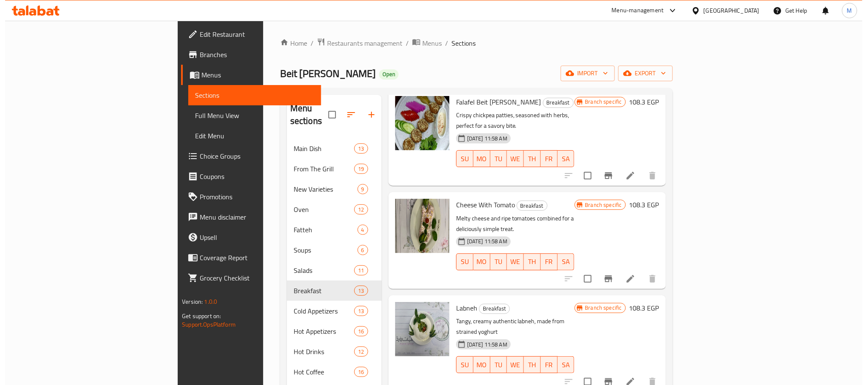
scroll to position [317, 0]
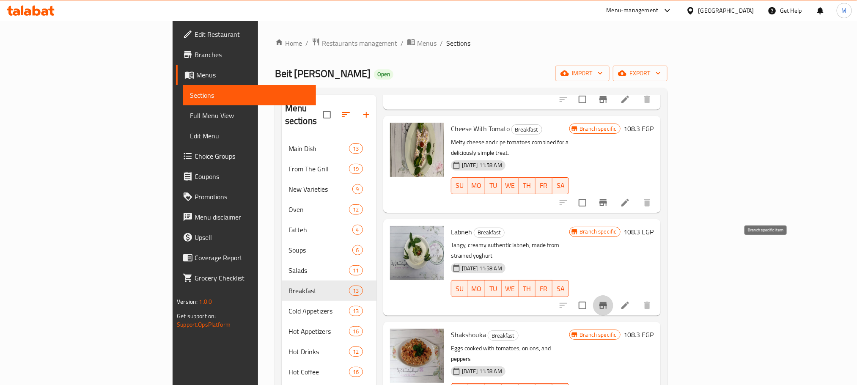
click at [614, 295] on button "Branch-specific-item" at bounding box center [603, 305] width 20 height 20
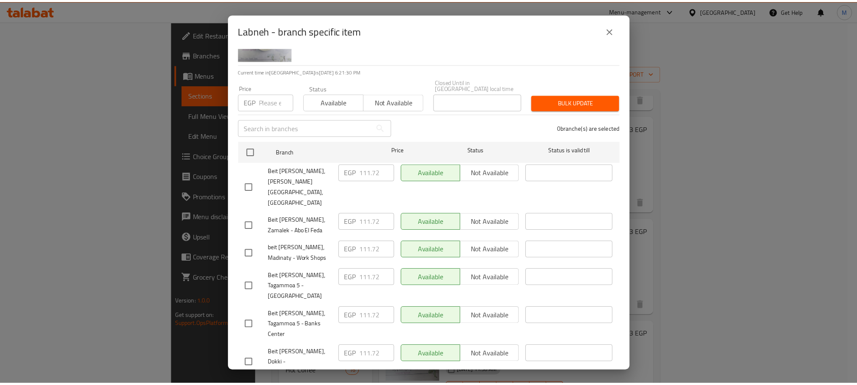
scroll to position [46, 0]
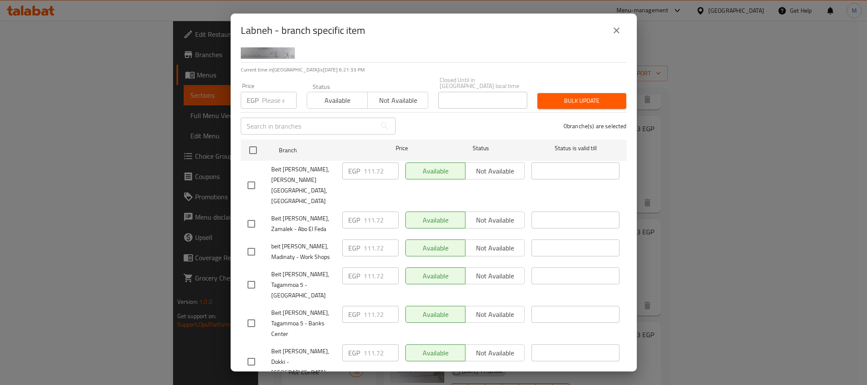
click at [243, 353] on input "checkbox" at bounding box center [252, 362] width 18 height 18
checkbox input "true"
click at [246, 314] on input "checkbox" at bounding box center [252, 323] width 18 height 18
checkbox input "true"
click at [245, 243] on input "checkbox" at bounding box center [252, 252] width 18 height 18
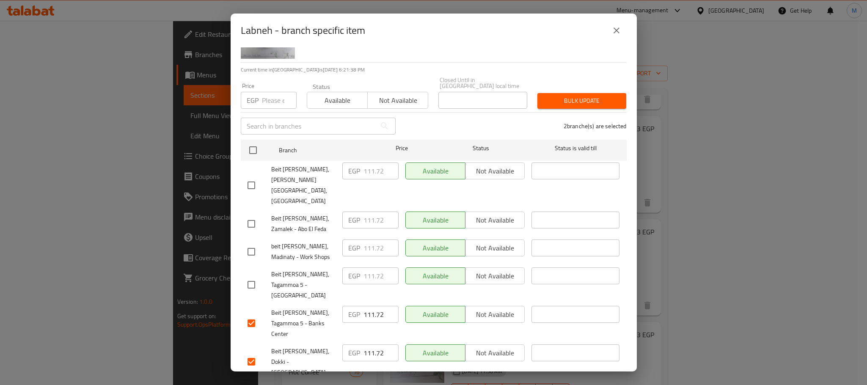
checkbox input "true"
click at [369, 240] on input "111.72" at bounding box center [381, 248] width 35 height 17
paste input "20"
type input "120"
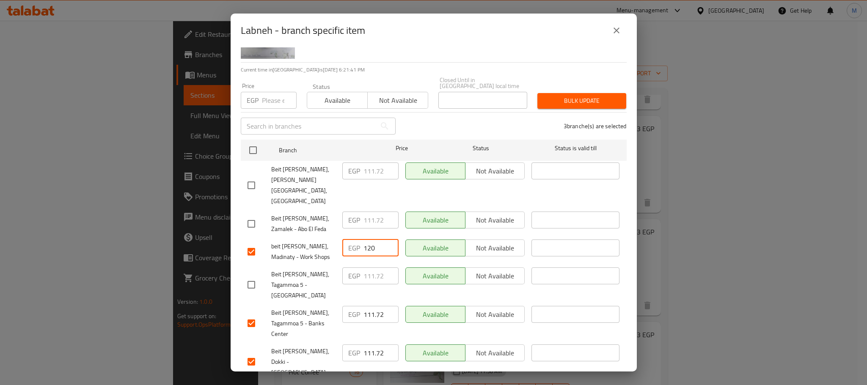
click at [369, 306] on input "111.72" at bounding box center [381, 314] width 35 height 17
paste input "20"
type input "120"
click at [366, 345] on input "111.72" at bounding box center [381, 353] width 35 height 17
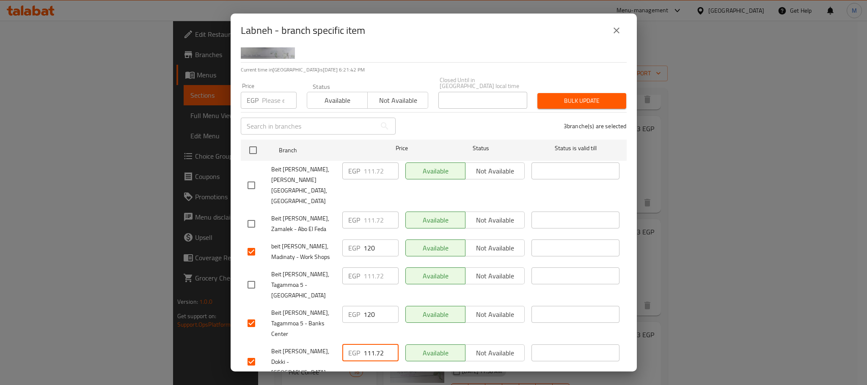
click at [366, 345] on input "111.72" at bounding box center [381, 353] width 35 height 17
paste input "20"
type input "120"
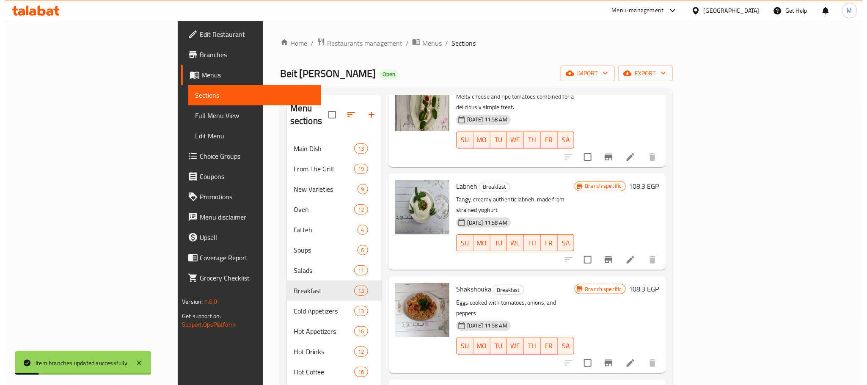
scroll to position [444, 0]
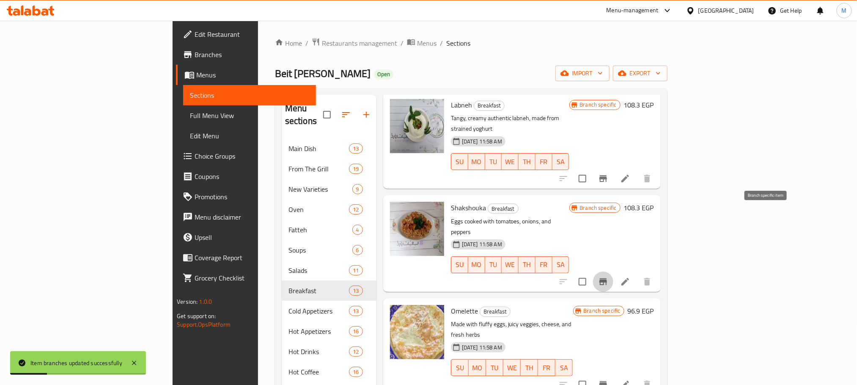
click at [607, 278] on icon "Branch-specific-item" at bounding box center [604, 281] width 8 height 7
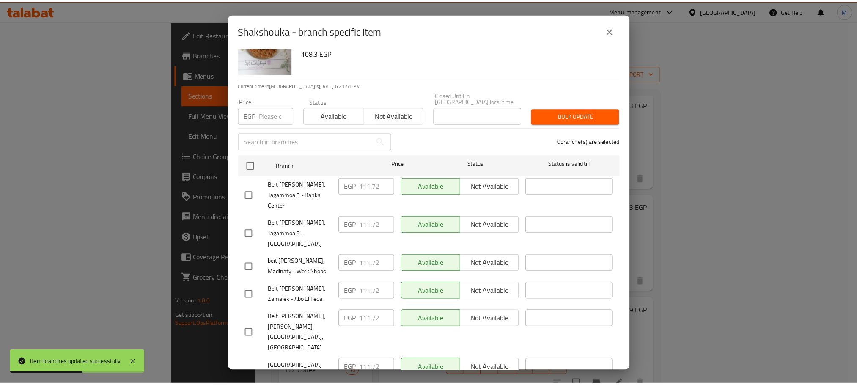
scroll to position [46, 0]
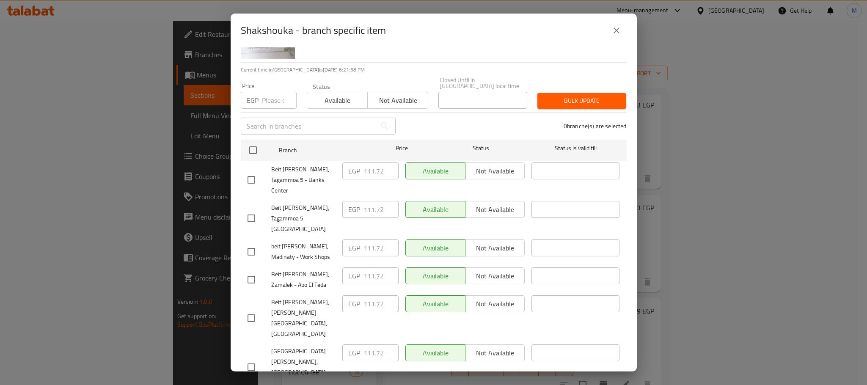
click at [246, 358] on input "checkbox" at bounding box center [252, 367] width 18 height 18
checkbox input "false"
click at [247, 209] on input "checkbox" at bounding box center [252, 218] width 18 height 18
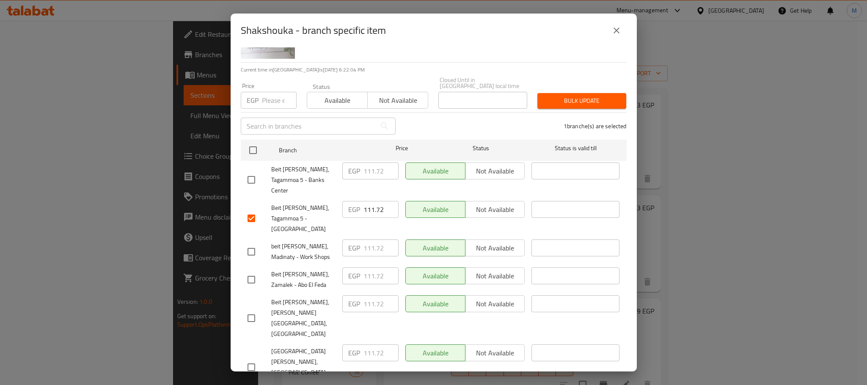
checkbox input "false"
click at [253, 171] on input "checkbox" at bounding box center [252, 180] width 18 height 18
checkbox input "true"
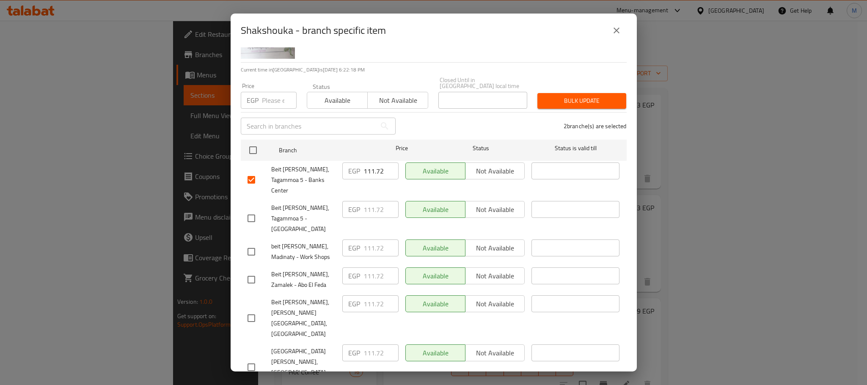
click at [245, 243] on input "checkbox" at bounding box center [252, 252] width 18 height 18
checkbox input "true"
click at [369, 165] on input "111.72" at bounding box center [381, 171] width 35 height 17
paste input "35"
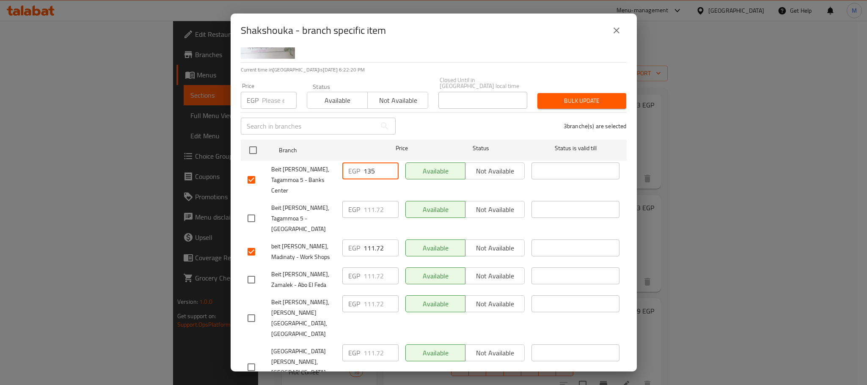
type input "135"
click at [367, 240] on input "111.72" at bounding box center [381, 248] width 35 height 17
paste input "35"
type input "135"
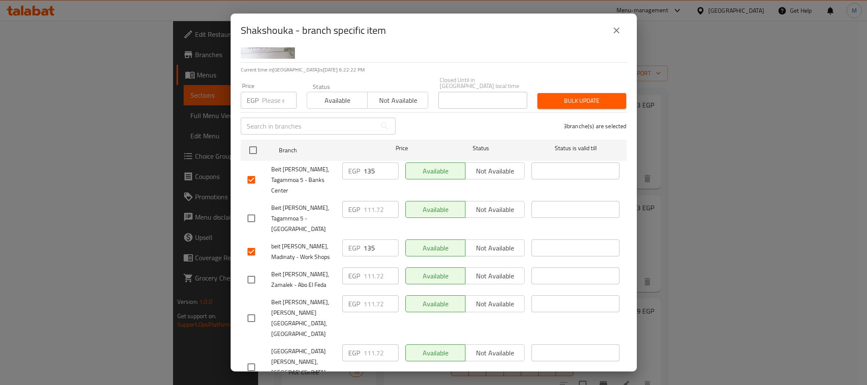
paste input "35"
type input "135"
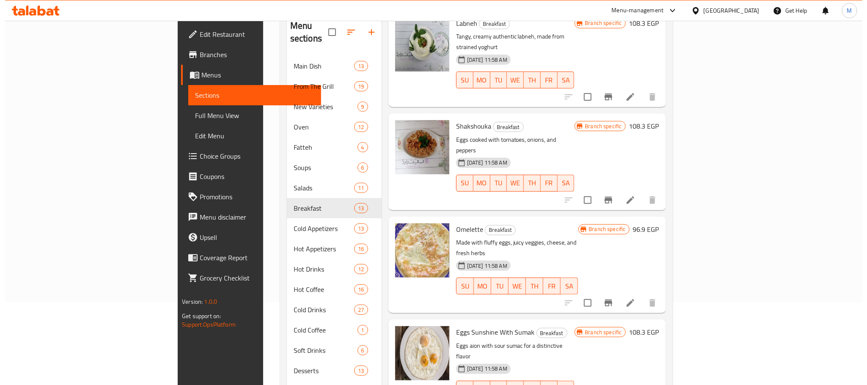
scroll to position [463, 0]
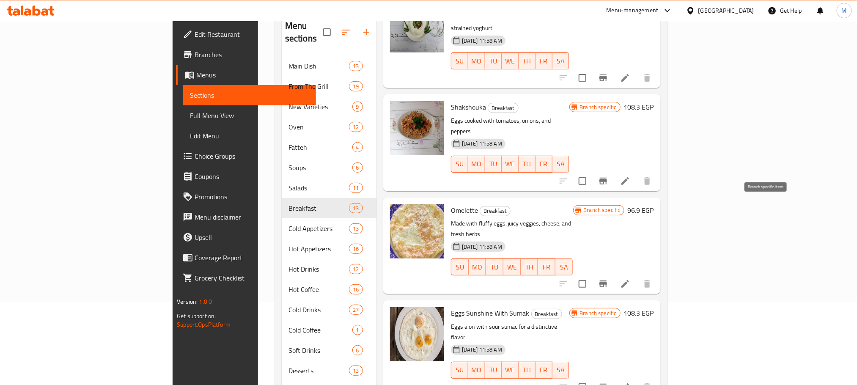
click at [607, 281] on icon "Branch-specific-item" at bounding box center [604, 284] width 8 height 7
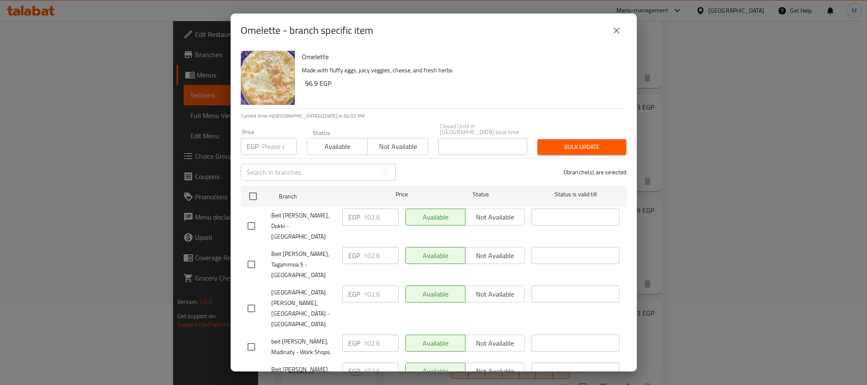
click at [248, 217] on input "checkbox" at bounding box center [252, 226] width 18 height 18
checkbox input "true"
click at [249, 256] on input "checkbox" at bounding box center [252, 265] width 18 height 18
click at [256, 256] on input "checkbox" at bounding box center [252, 265] width 18 height 18
checkbox input "false"
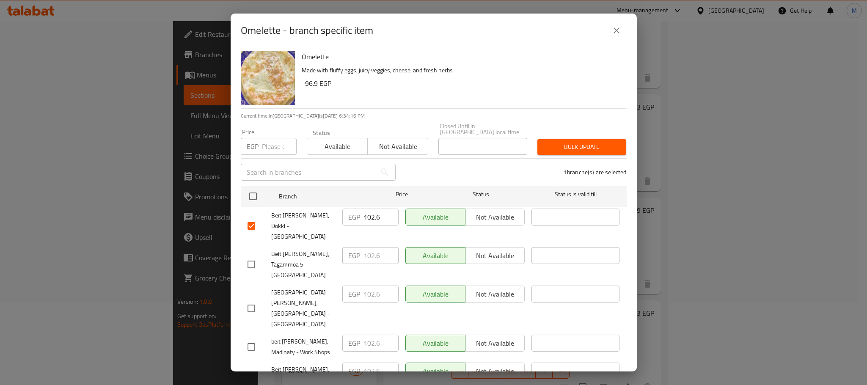
click at [253, 371] on input "checkbox" at bounding box center [252, 380] width 18 height 18
checkbox input "true"
click at [249, 338] on input "checkbox" at bounding box center [252, 347] width 18 height 18
checkbox input "true"
click at [370, 335] on input "102.6" at bounding box center [381, 343] width 35 height 17
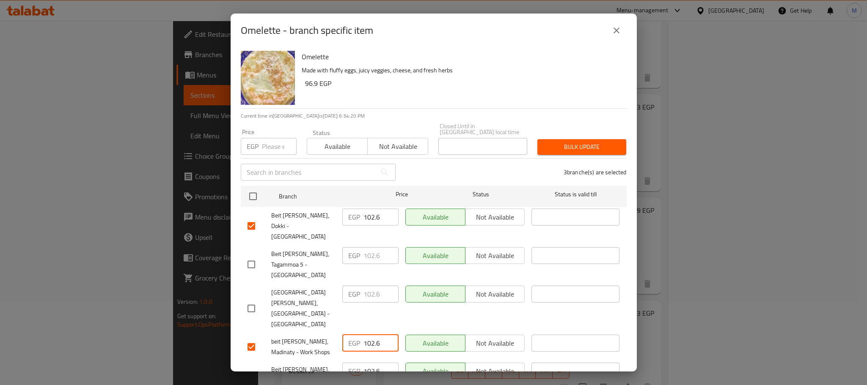
click at [370, 335] on input "102.6" at bounding box center [381, 343] width 35 height 17
paste input "10"
type input "110"
click at [369, 363] on input "102.6" at bounding box center [381, 371] width 35 height 17
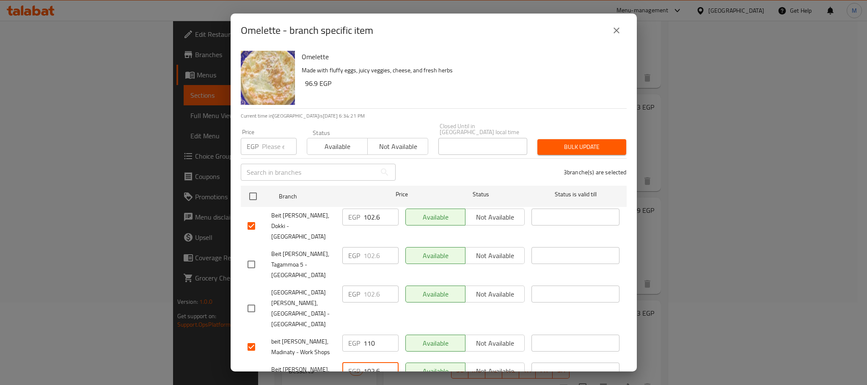
paste input "10"
type input "110"
click at [370, 217] on input "102.6" at bounding box center [381, 217] width 35 height 17
paste input "10"
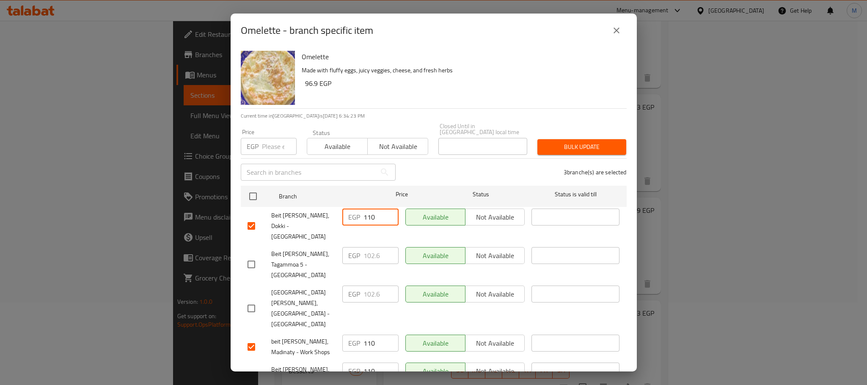
type input "110"
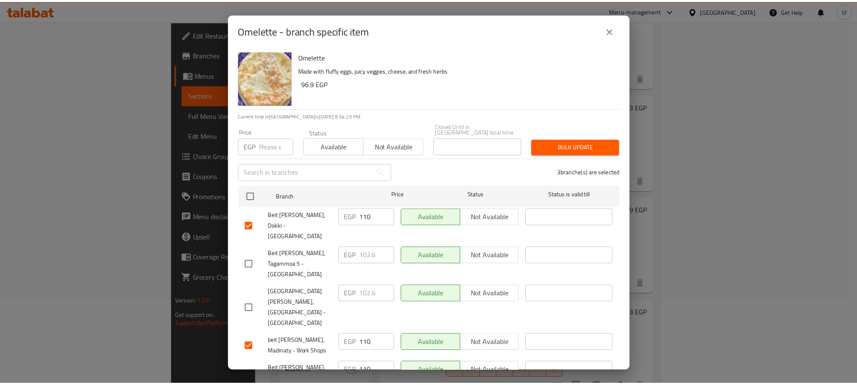
scroll to position [46, 0]
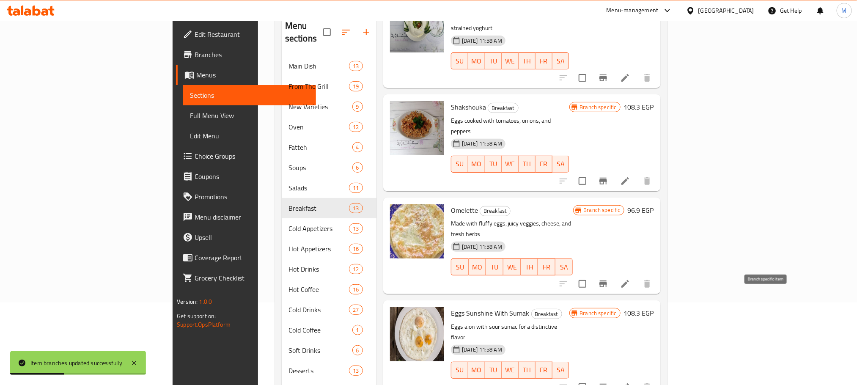
click at [607, 384] on icon "Branch-specific-item" at bounding box center [604, 387] width 8 height 7
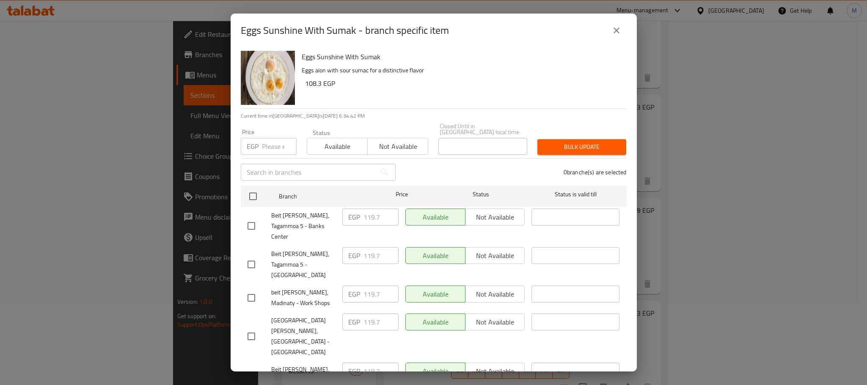
click at [607, 24] on div "Eggs Sunshine With Sumak - branch specific item" at bounding box center [434, 30] width 386 height 20
click at [609, 26] on button "close" at bounding box center [616, 30] width 20 height 20
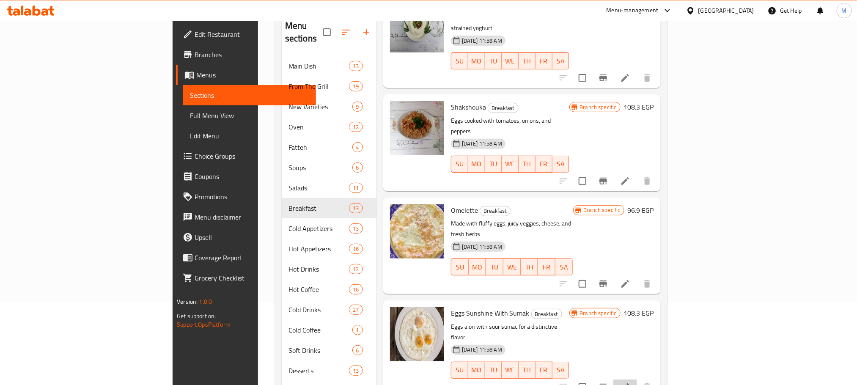
click at [631, 382] on icon at bounding box center [625, 387] width 10 height 10
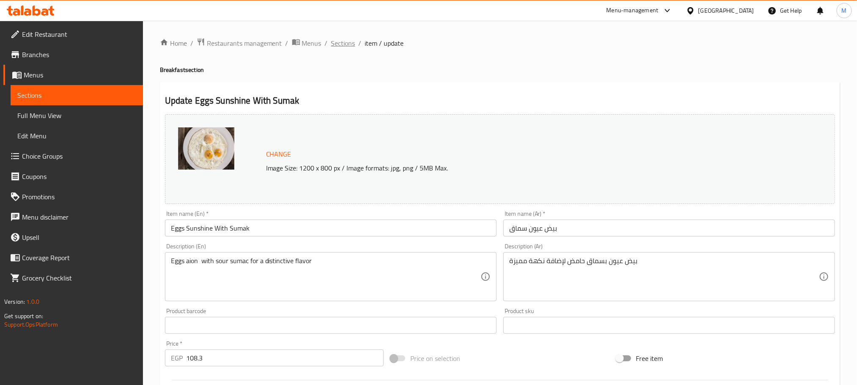
click at [353, 42] on span "Sections" at bounding box center [343, 43] width 24 height 10
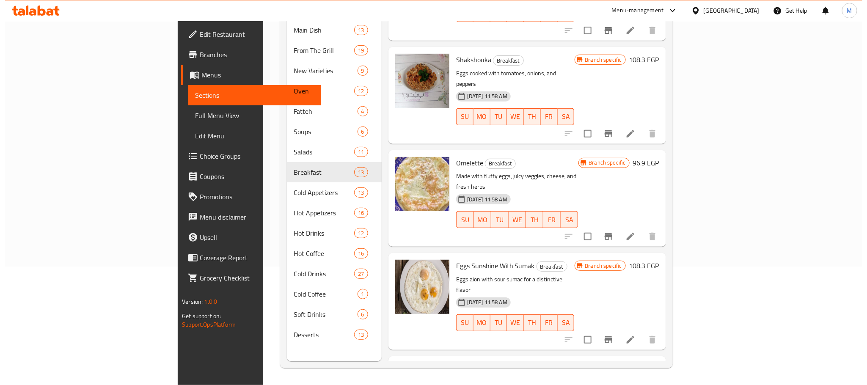
scroll to position [521, 0]
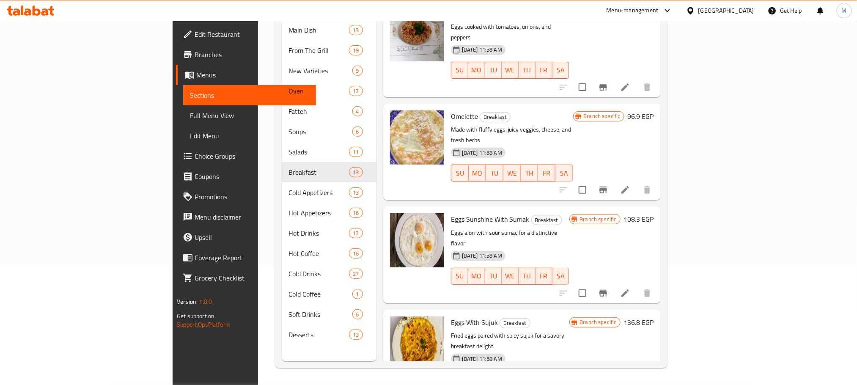
click at [607, 290] on icon "Branch-specific-item" at bounding box center [604, 293] width 8 height 7
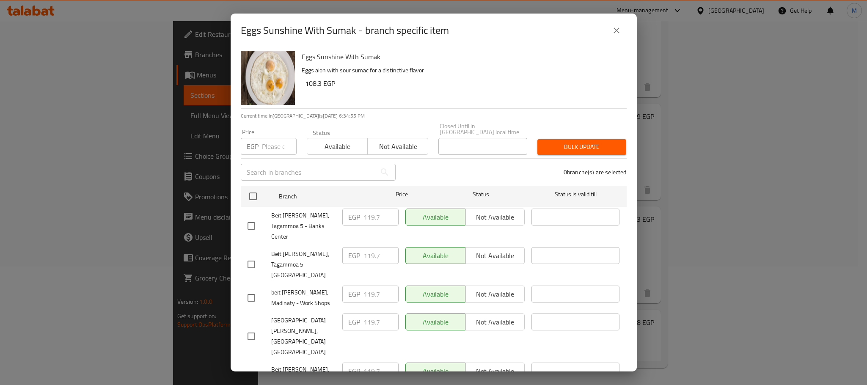
click at [243, 217] on input "checkbox" at bounding box center [252, 226] width 18 height 18
checkbox input "true"
click at [251, 289] on input "checkbox" at bounding box center [252, 298] width 18 height 18
checkbox input "true"
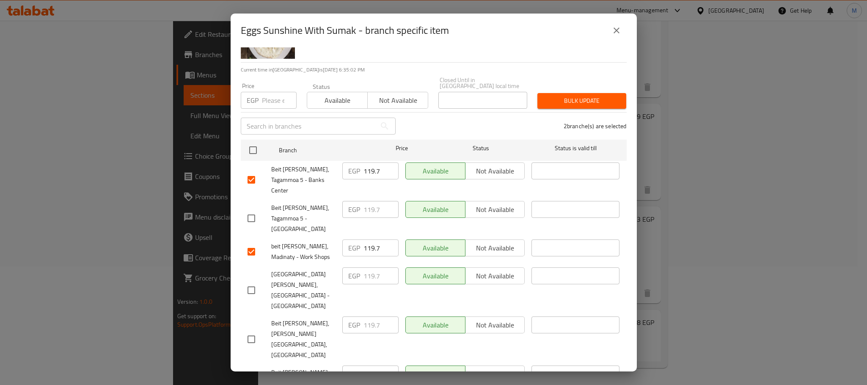
click at [667, 259] on div "Eggs Sunshine With Sumak - branch specific item Eggs Sunshine With Sumak Eggs a…" at bounding box center [433, 192] width 867 height 385
checkbox input "true"
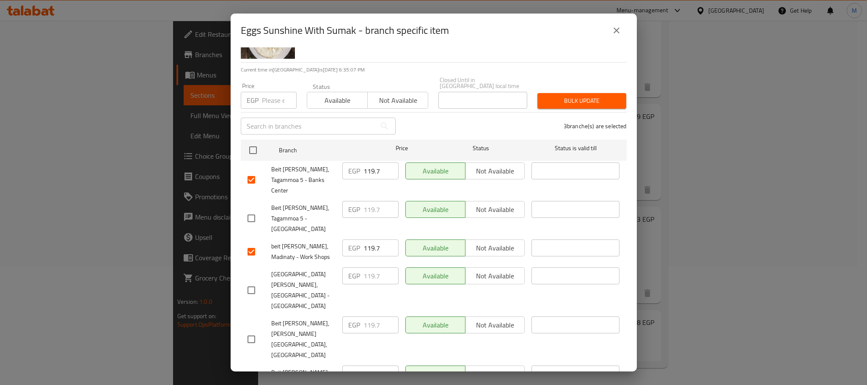
paste input "35"
type input "135"
click at [367, 167] on input "119.7" at bounding box center [381, 171] width 35 height 17
paste input "35"
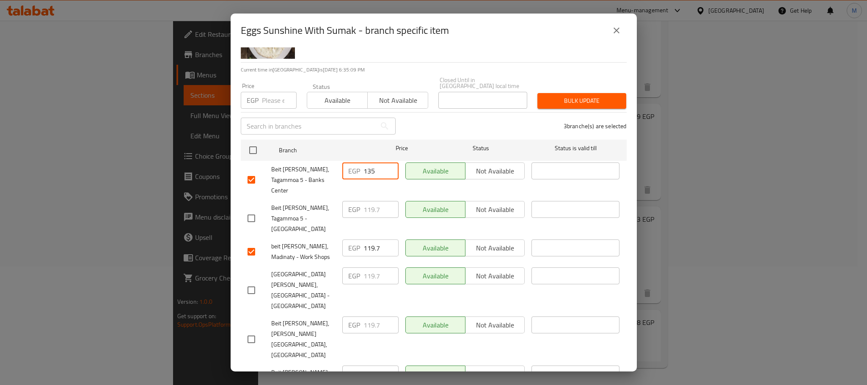
type input "135"
click at [367, 240] on input "119.7" at bounding box center [381, 248] width 35 height 17
paste input "35"
type input "135"
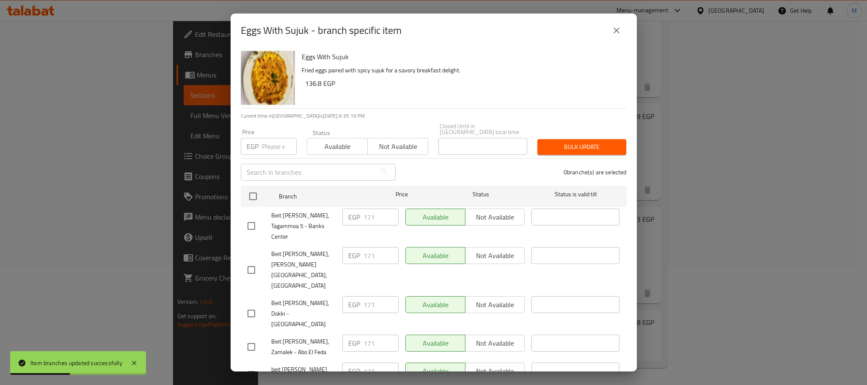
click at [250, 217] on input "checkbox" at bounding box center [252, 226] width 18 height 18
checkbox input "true"
click at [251, 305] on input "checkbox" at bounding box center [252, 314] width 18 height 18
checkbox input "true"
click at [254, 366] on input "checkbox" at bounding box center [252, 375] width 18 height 18
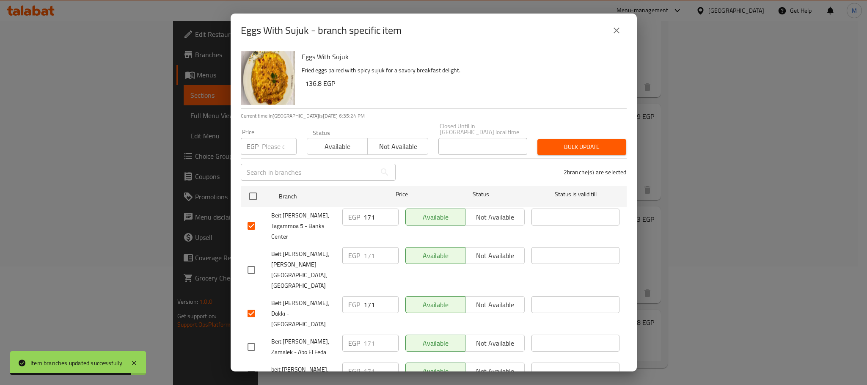
checkbox input "true"
click at [368, 363] on input "171" at bounding box center [381, 371] width 35 height 17
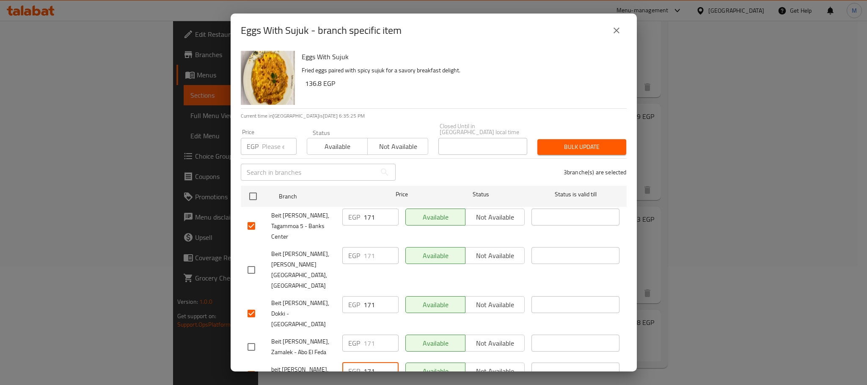
paste input "85"
type input "185"
click at [367, 296] on input "171" at bounding box center [381, 304] width 35 height 17
paste input "85"
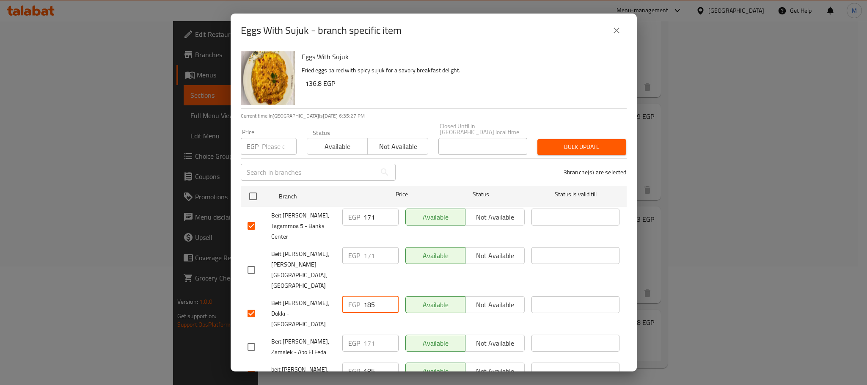
type input "185"
click at [365, 209] on input "171" at bounding box center [381, 217] width 35 height 17
paste input "85"
type input "185"
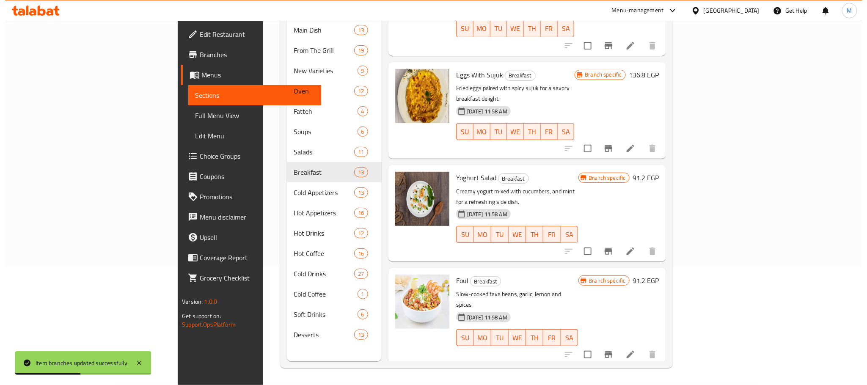
scroll to position [770, 0]
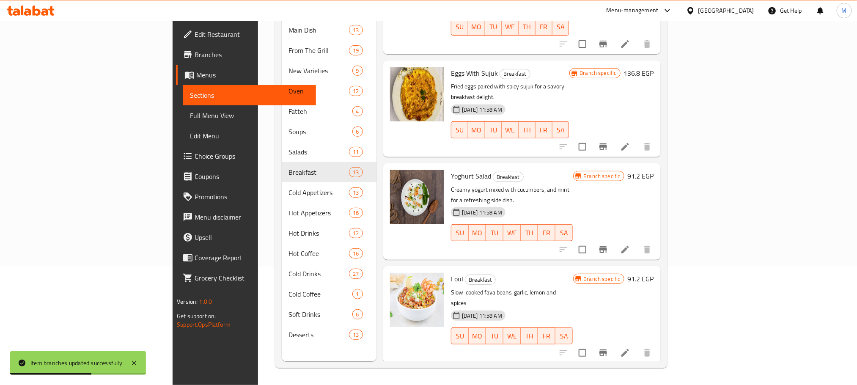
click at [607, 246] on icon "Branch-specific-item" at bounding box center [604, 249] width 8 height 7
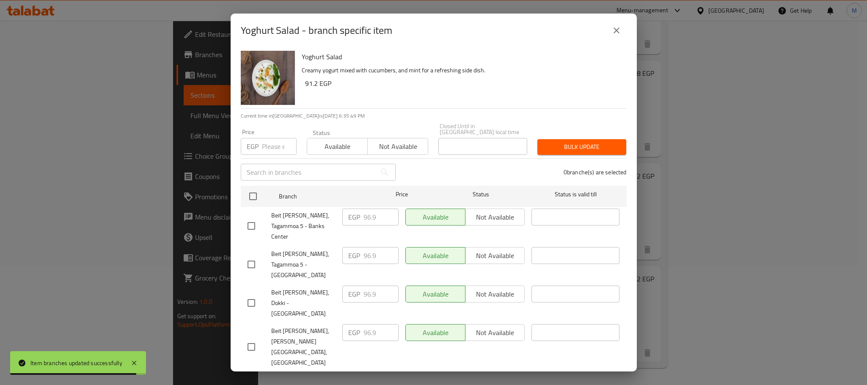
click at [245, 217] on input "checkbox" at bounding box center [252, 226] width 18 height 18
checkbox input "true"
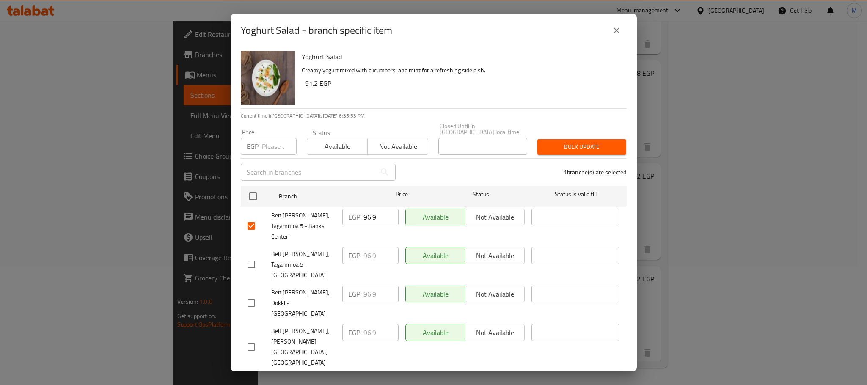
click at [254, 294] on input "checkbox" at bounding box center [252, 303] width 18 height 18
checkbox input "true"
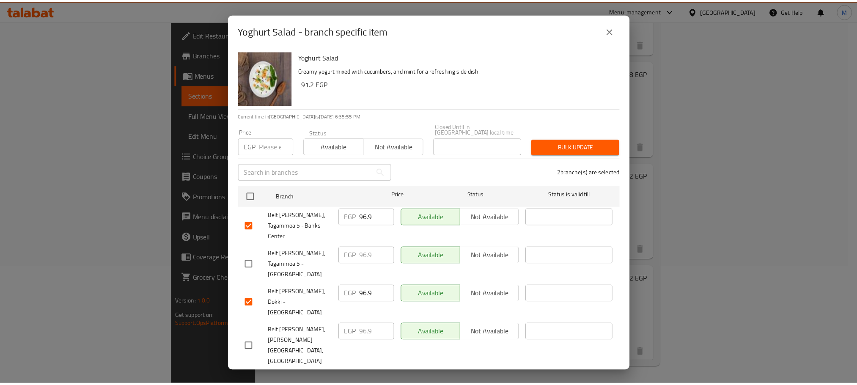
scroll to position [46, 0]
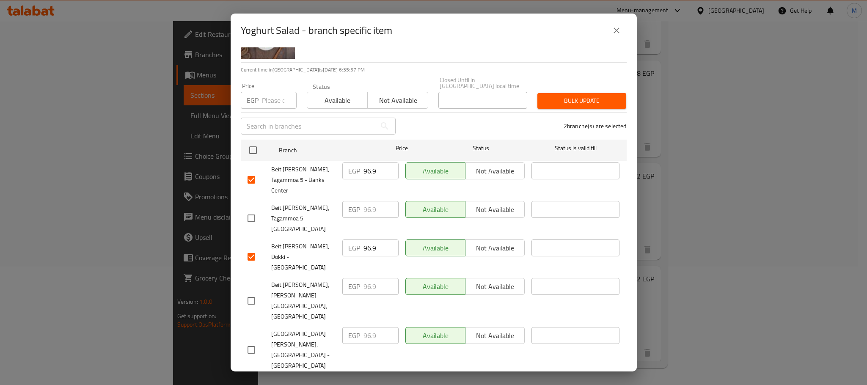
click at [247, 380] on input "checkbox" at bounding box center [252, 389] width 18 height 18
checkbox input "true"
click at [367, 376] on input "96.9" at bounding box center [381, 384] width 35 height 17
paste input "105"
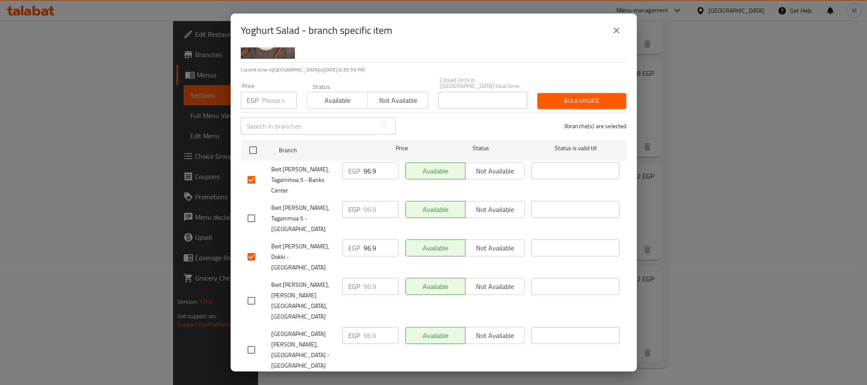
type input "105"
click at [364, 240] on input "96.9" at bounding box center [381, 248] width 35 height 17
paste input "105"
type input "105"
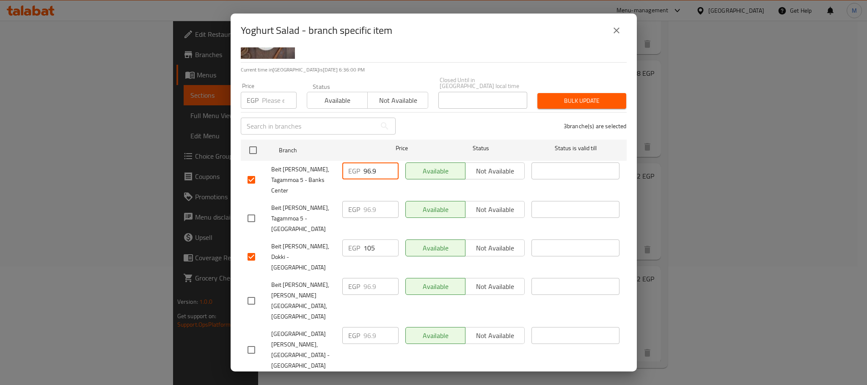
click at [365, 168] on input "96.9" at bounding box center [381, 171] width 35 height 17
paste input "105"
type input "105"
click at [415, 128] on div "3 branche(s) are selected" at bounding box center [516, 126] width 231 height 30
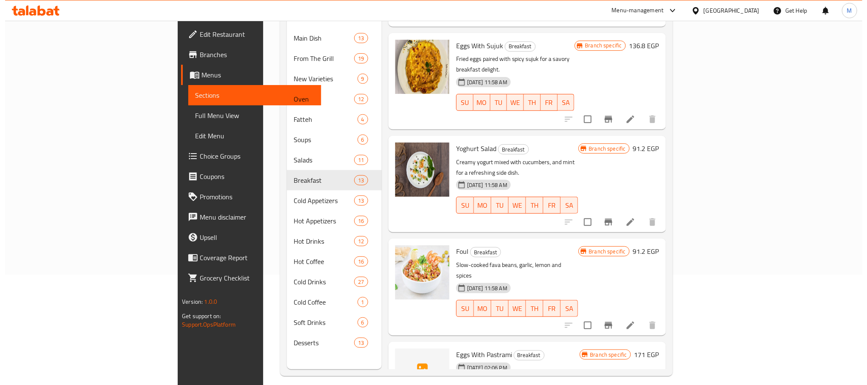
scroll to position [812, 0]
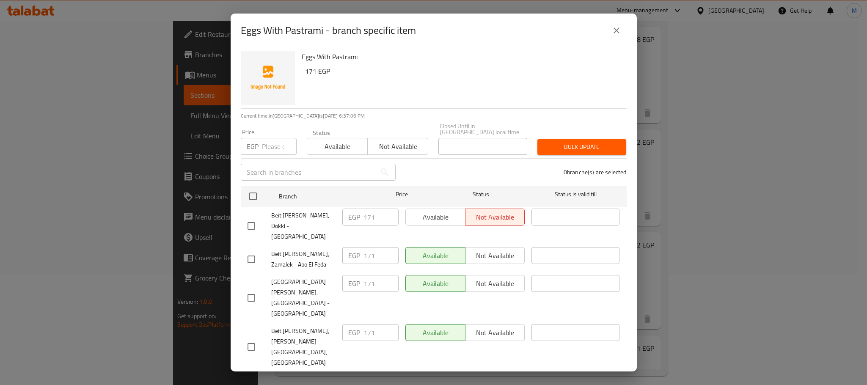
scroll to position [46, 0]
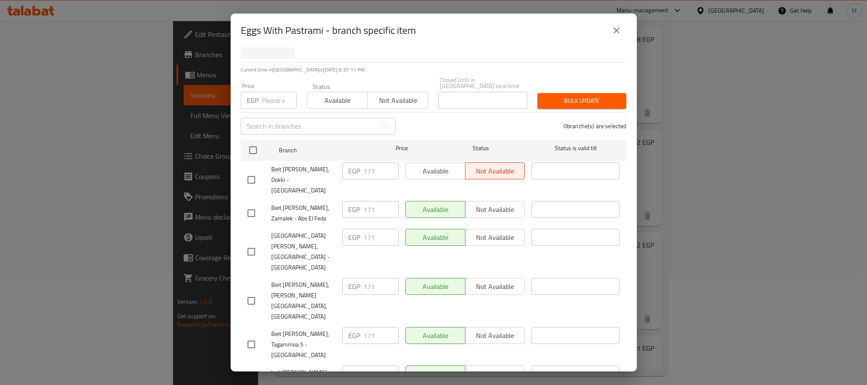
click at [249, 171] on input "checkbox" at bounding box center [252, 180] width 18 height 18
checkbox input "true"
click at [249, 369] on input "checkbox" at bounding box center [252, 378] width 18 height 18
checkbox input "true"
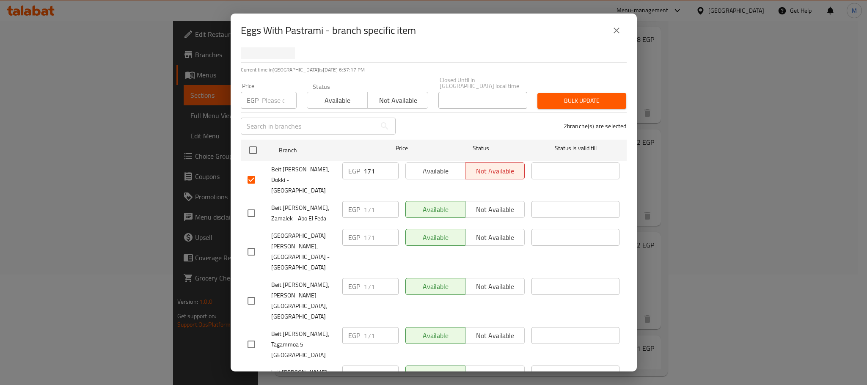
checkbox input "true"
paste input "90"
type input "190"
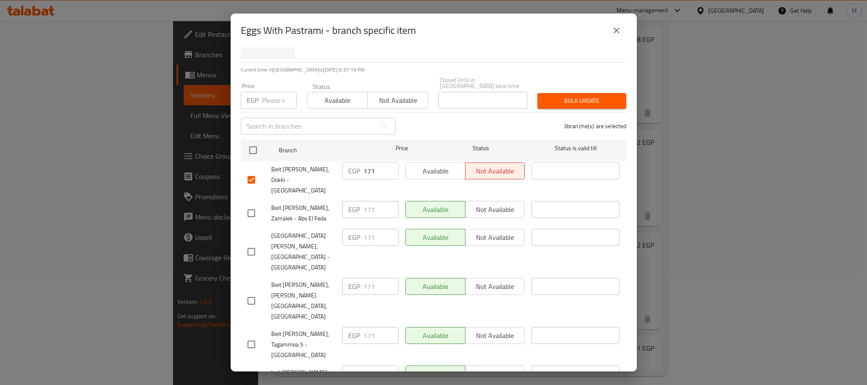
click at [368, 366] on input "171" at bounding box center [381, 374] width 35 height 17
paste input "90"
type input "190"
click at [367, 165] on input "171" at bounding box center [381, 171] width 35 height 17
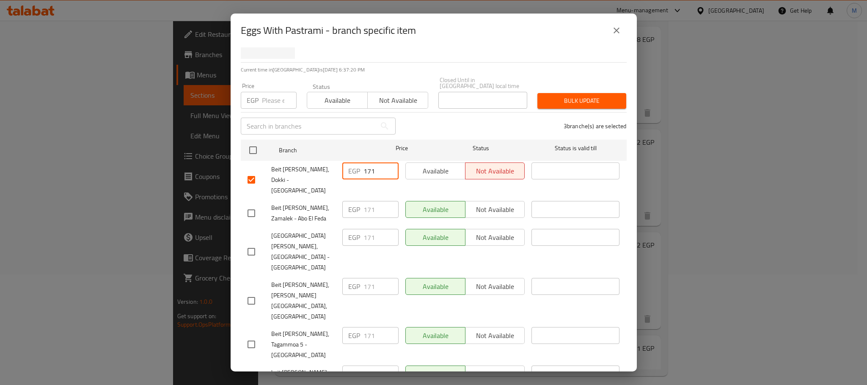
click at [367, 165] on input "171" at bounding box center [381, 171] width 35 height 17
paste input "90"
type input "190"
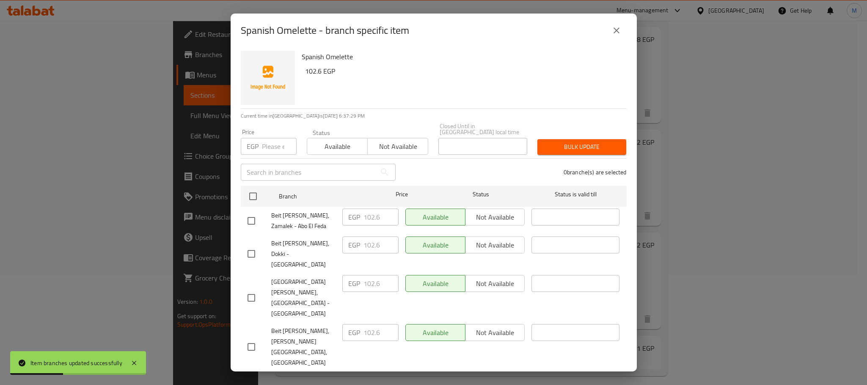
click at [250, 245] on input "checkbox" at bounding box center [252, 254] width 18 height 18
checkbox input "true"
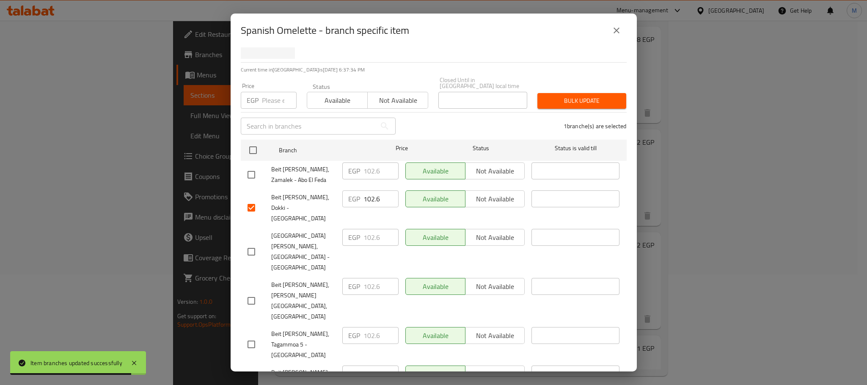
checkbox input "true"
click at [252, 374] on input "checkbox" at bounding box center [252, 383] width 18 height 18
checkbox input "true"
click at [374, 366] on input "102.6" at bounding box center [381, 374] width 35 height 17
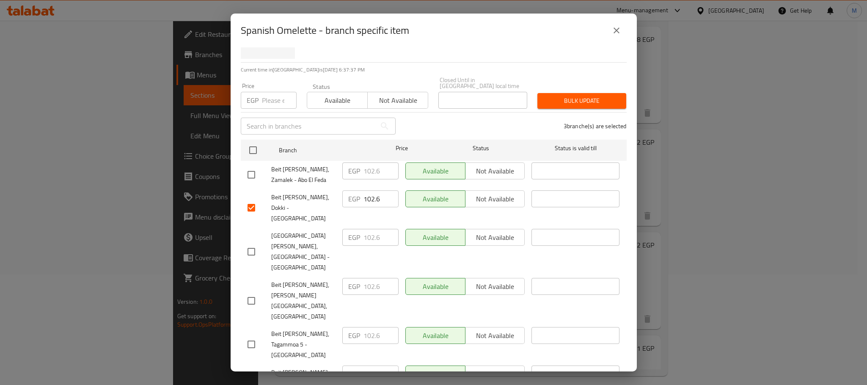
click at [374, 366] on input "102.6" at bounding box center [381, 374] width 35 height 17
paste input "20"
type input "120"
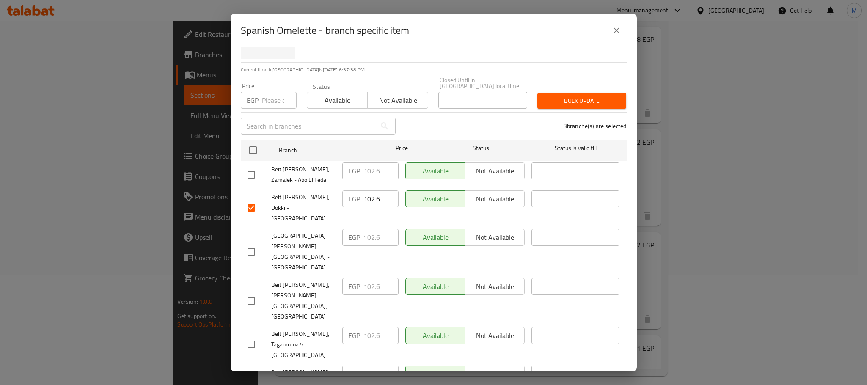
paste input "20"
type input "120"
click at [369, 191] on input "102.6" at bounding box center [381, 198] width 35 height 17
paste input "20"
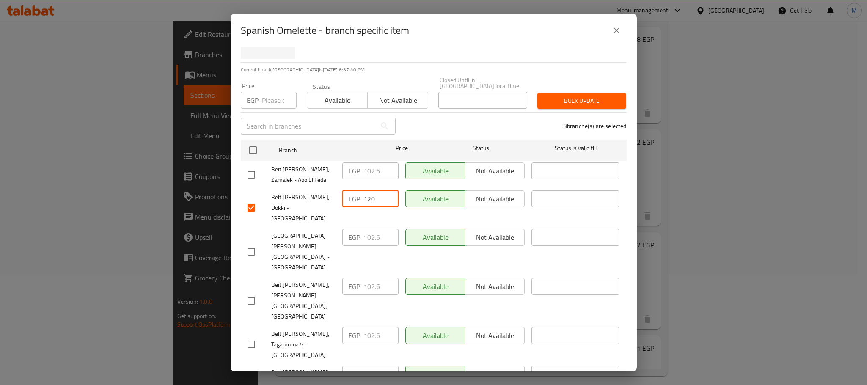
type input "120"
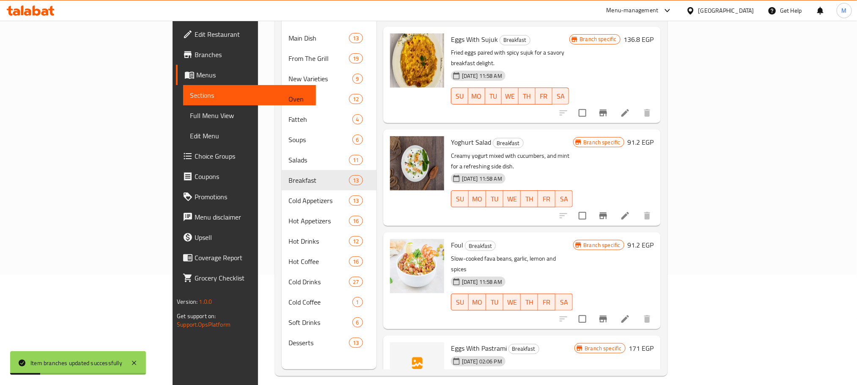
click at [668, 61] on div "Menu sections Main Dish 13 From The Grill 19 New Varieties 9 Oven 12 Fatteh 4 S…" at bounding box center [471, 177] width 393 height 399
click at [668, 62] on div "Menu sections Main Dish 13 From The Grill 19 New Varieties 9 Oven 12 Fatteh 4 S…" at bounding box center [471, 177] width 393 height 399
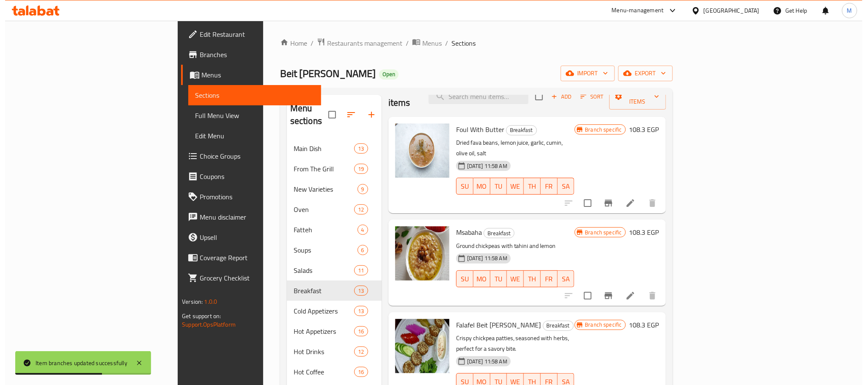
scroll to position [0, 0]
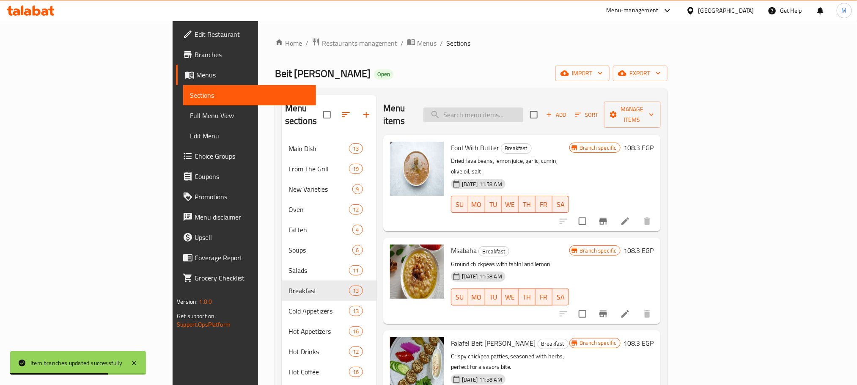
click at [524, 108] on input "search" at bounding box center [474, 115] width 100 height 15
paste input "منقوشة حلوم"
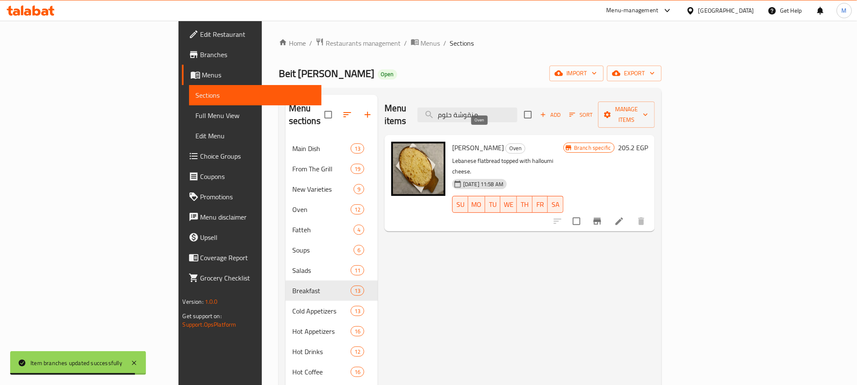
type input "منقوشة حلوم"
click at [506, 143] on span "Oven" at bounding box center [515, 148] width 19 height 10
copy span "Oven"
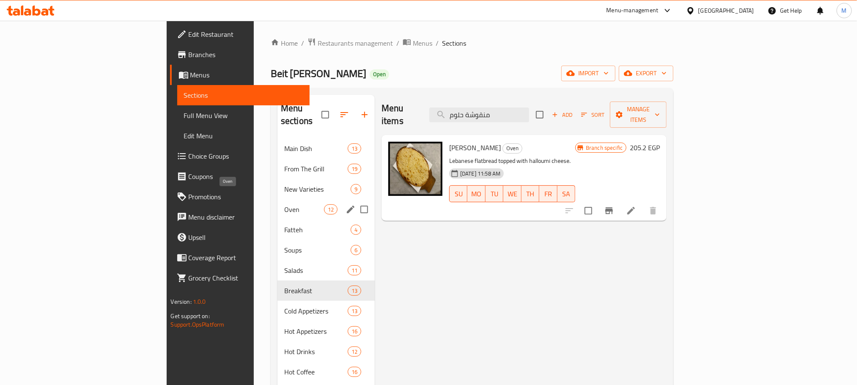
click at [284, 204] on span "Oven" at bounding box center [304, 209] width 40 height 10
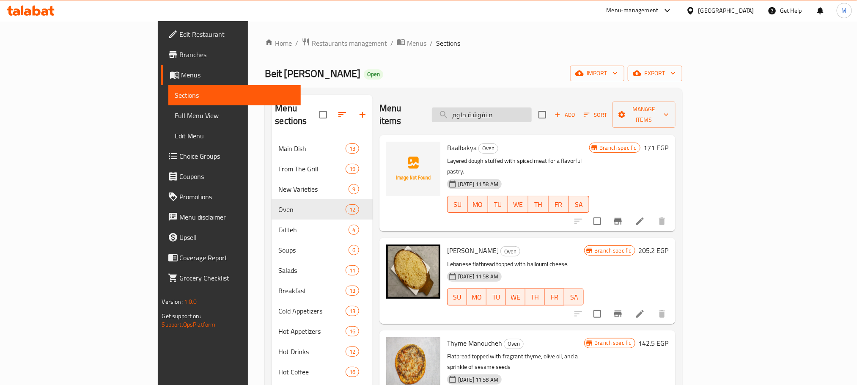
click at [532, 110] on input "منقوشة حلوم" at bounding box center [482, 115] width 100 height 15
click at [532, 112] on input "search" at bounding box center [482, 115] width 100 height 15
paste input "منقوشة حلوم"
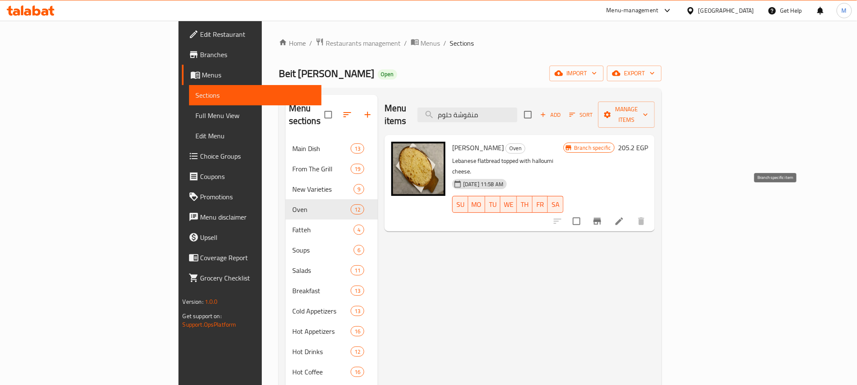
type input "منقوشة حلوم"
click at [608, 211] on button "Branch-specific-item" at bounding box center [597, 221] width 20 height 20
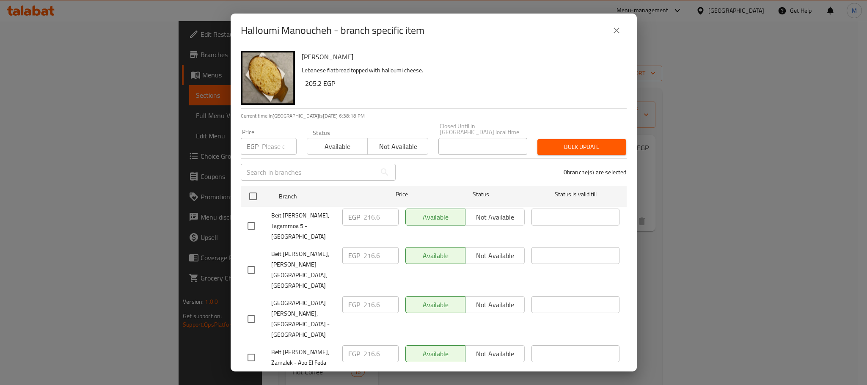
click at [250, 217] on input "checkbox" at bounding box center [252, 226] width 18 height 18
checkbox input "true"
click at [372, 214] on input "216.6" at bounding box center [381, 217] width 35 height 17
paste input "50"
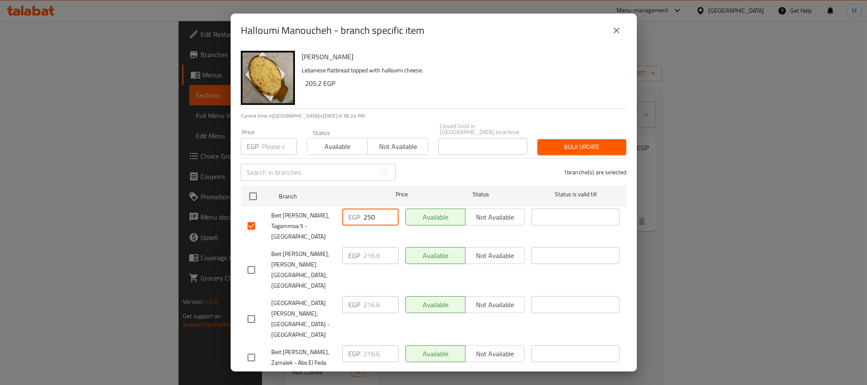
type input "250"
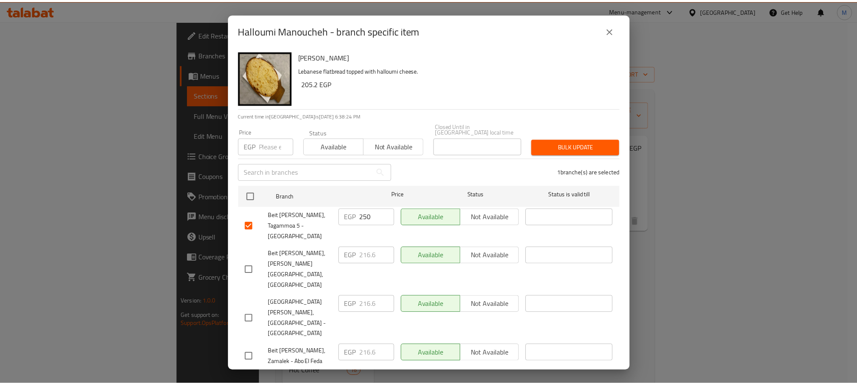
scroll to position [46, 0]
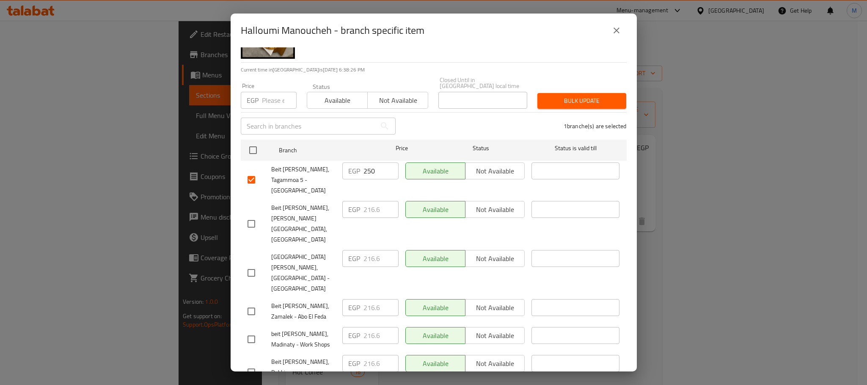
click at [251, 364] on input "checkbox" at bounding box center [252, 373] width 18 height 18
checkbox input "true"
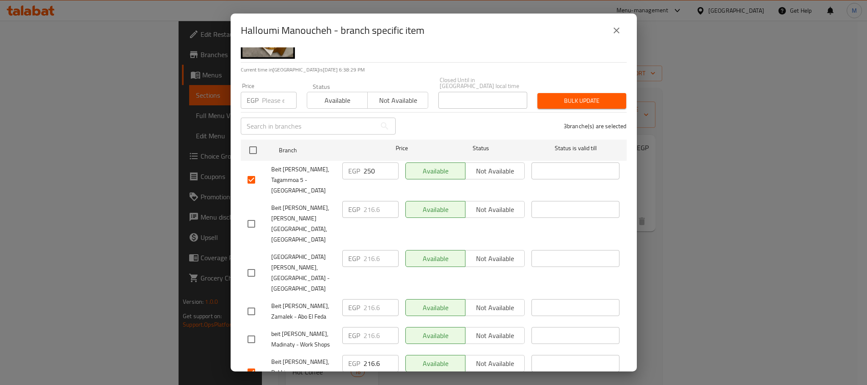
paste input "50"
type input "250"
click at [374, 355] on input "216.6" at bounding box center [381, 363] width 35 height 17
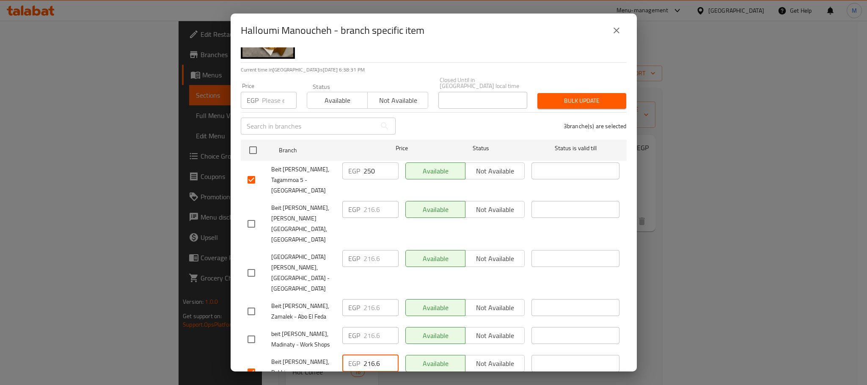
paste input "50"
type input "250"
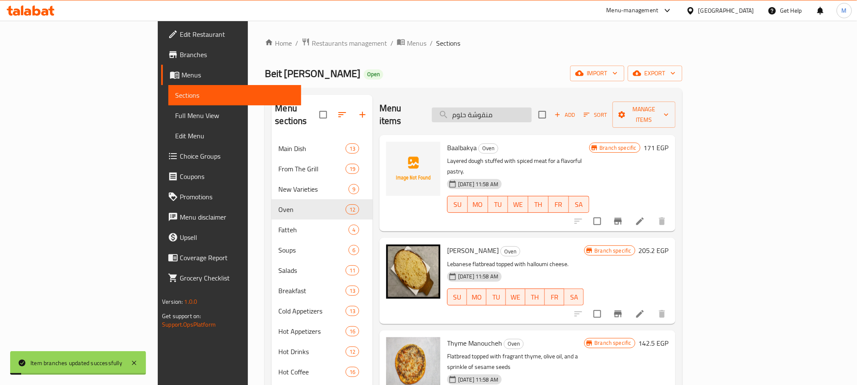
click at [532, 108] on input "منقوشة حلوم" at bounding box center [482, 115] width 100 height 15
paste input "ترويقة [DEMOGRAPHIC_DATA]"
click at [532, 108] on input "منقوشة حلوم" at bounding box center [482, 115] width 100 height 15
type input "ترويقة [DEMOGRAPHIC_DATA]"
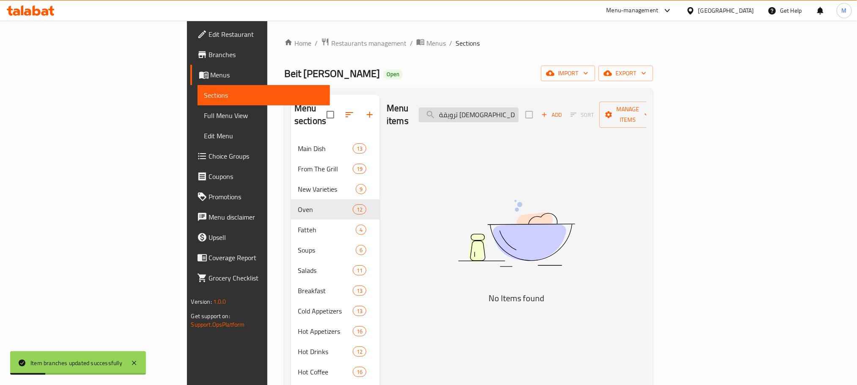
click at [519, 108] on input "ترويقة [DEMOGRAPHIC_DATA]" at bounding box center [469, 115] width 100 height 15
